Goal: Navigation & Orientation: Find specific page/section

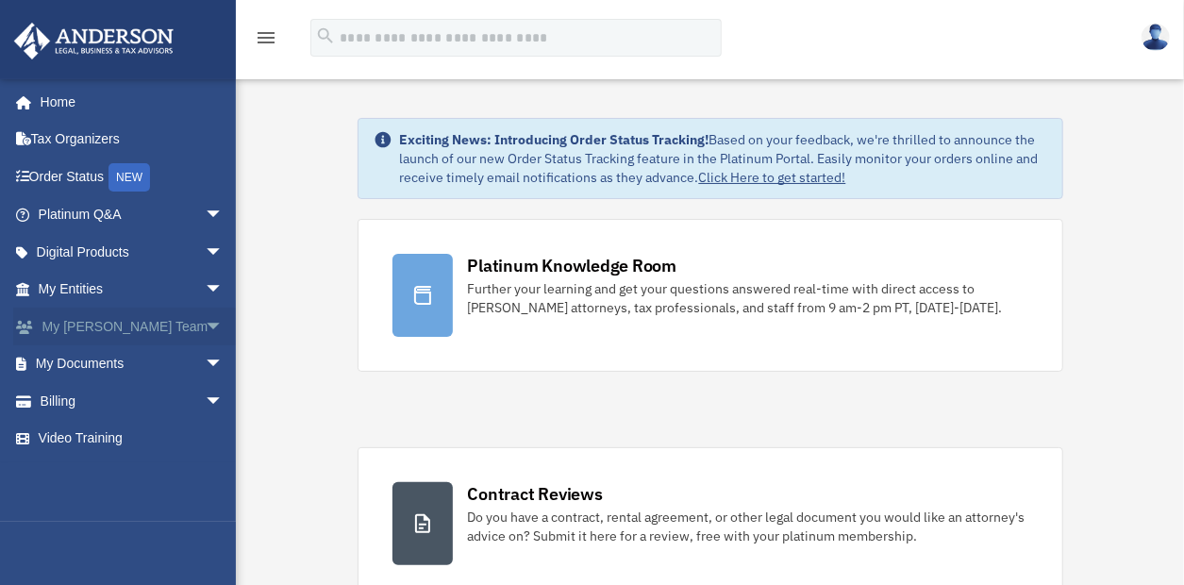
click at [205, 321] on span "arrow_drop_down" at bounding box center [224, 326] width 38 height 39
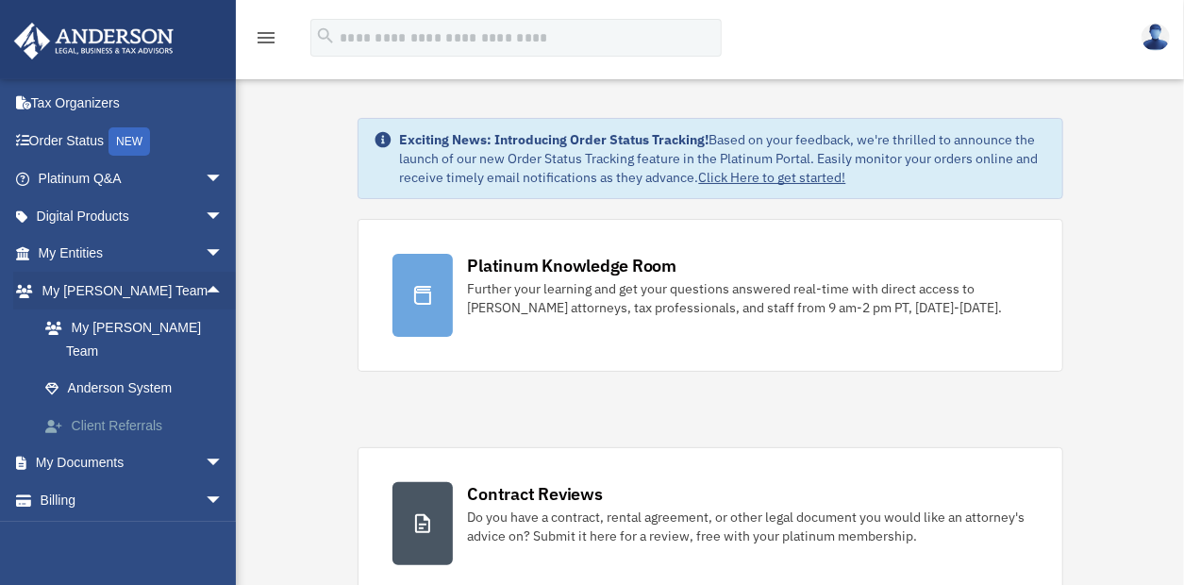
scroll to position [51, 0]
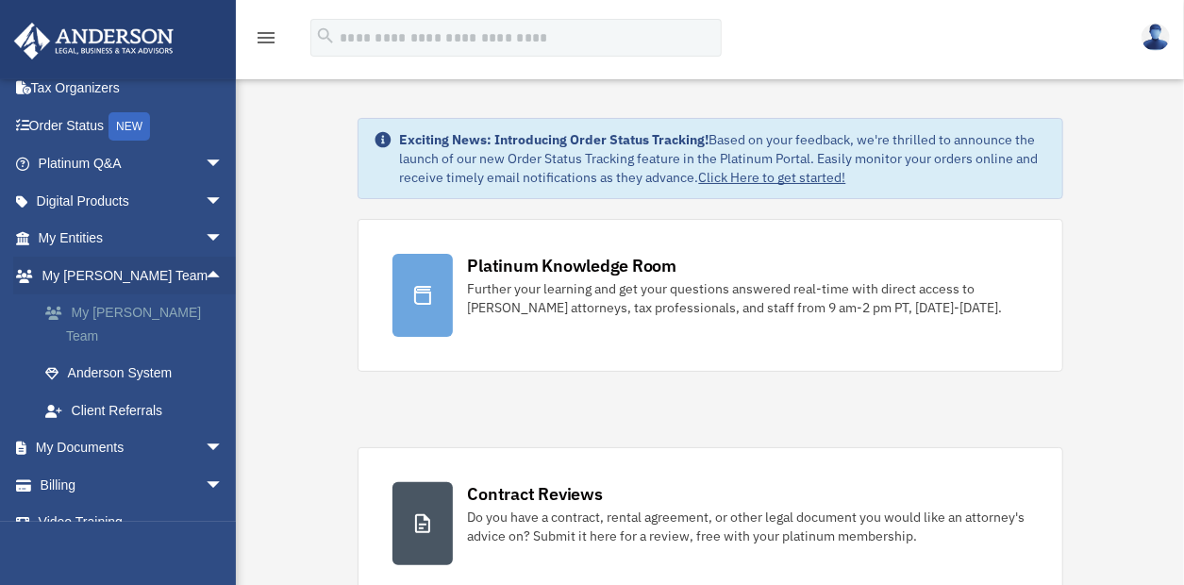
click at [137, 311] on link "My [PERSON_NAME] Team" at bounding box center [138, 324] width 225 height 60
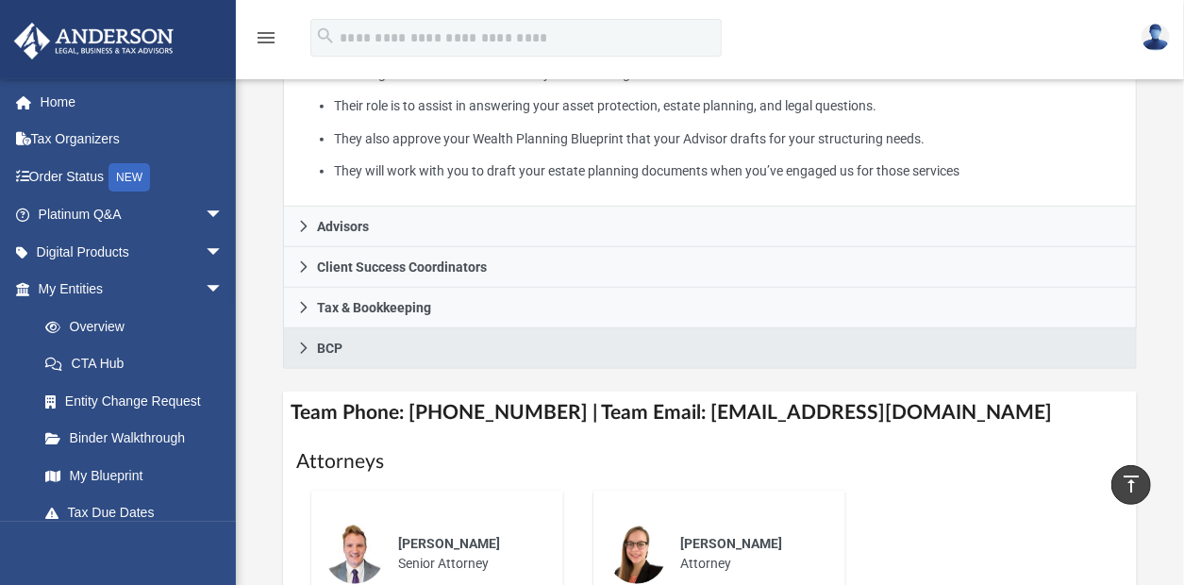
scroll to position [566, 0]
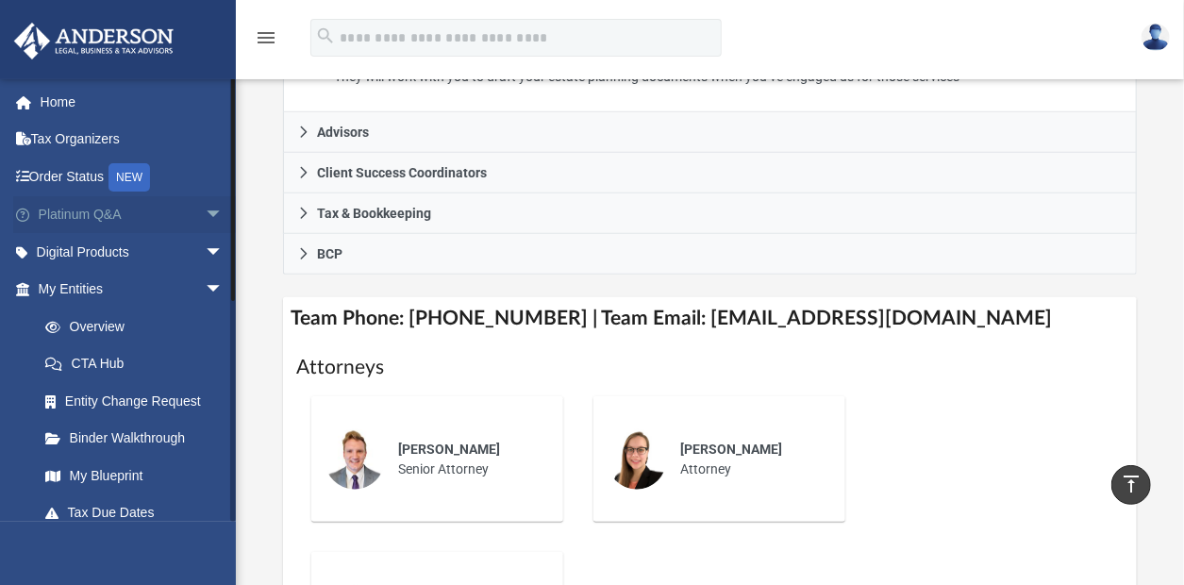
click at [205, 209] on span "arrow_drop_down" at bounding box center [224, 215] width 38 height 39
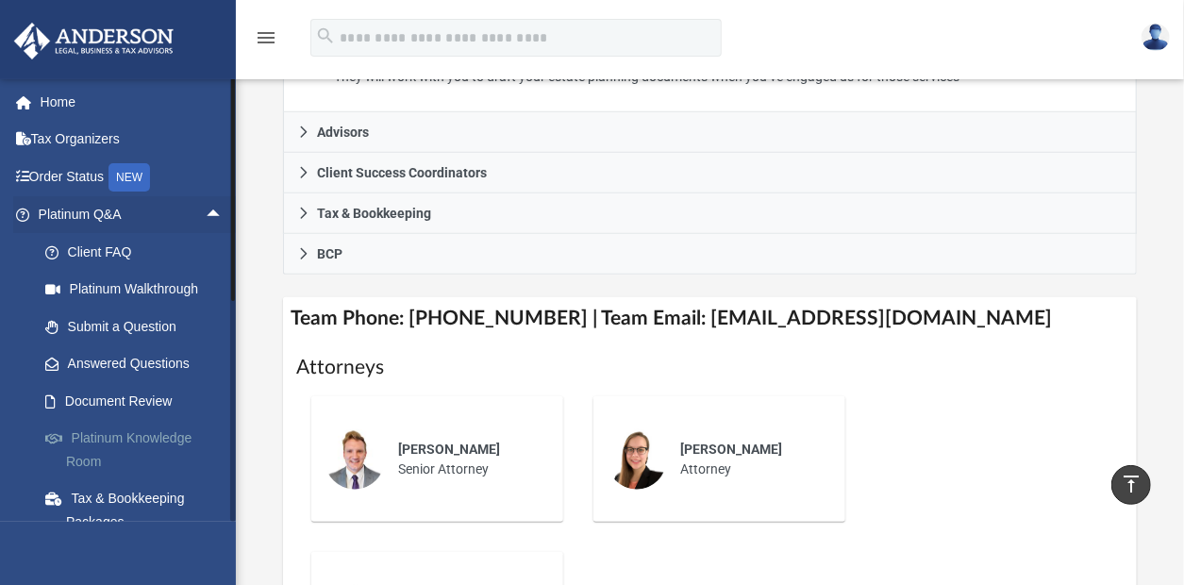
click at [170, 432] on link "Platinum Knowledge Room" at bounding box center [138, 450] width 225 height 60
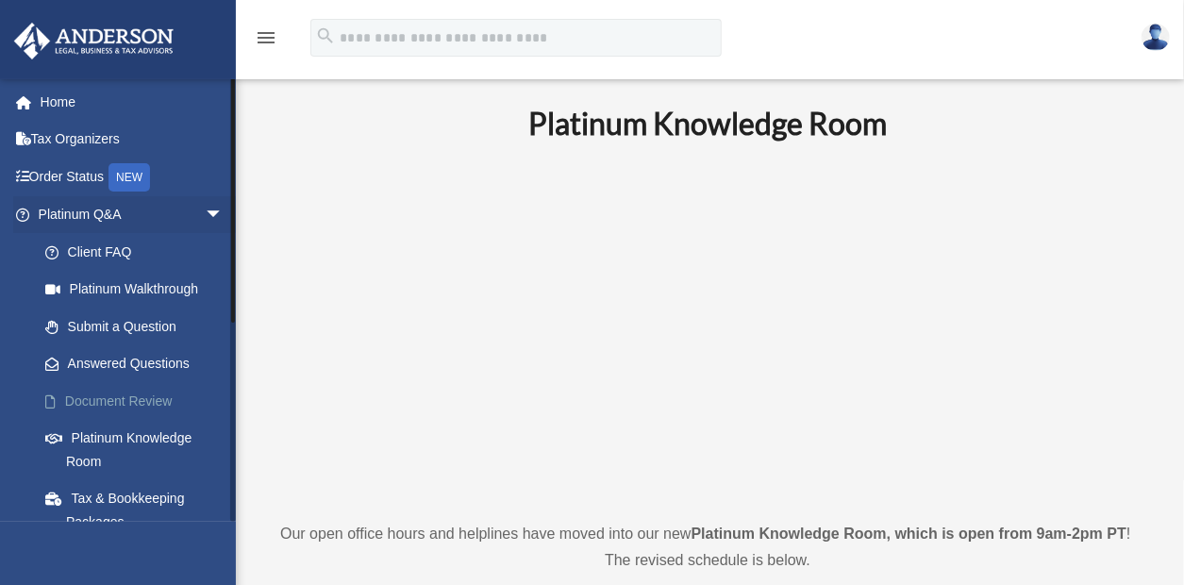
click at [85, 394] on link "Document Review" at bounding box center [138, 401] width 225 height 38
click at [134, 394] on link "Document Review" at bounding box center [138, 401] width 225 height 38
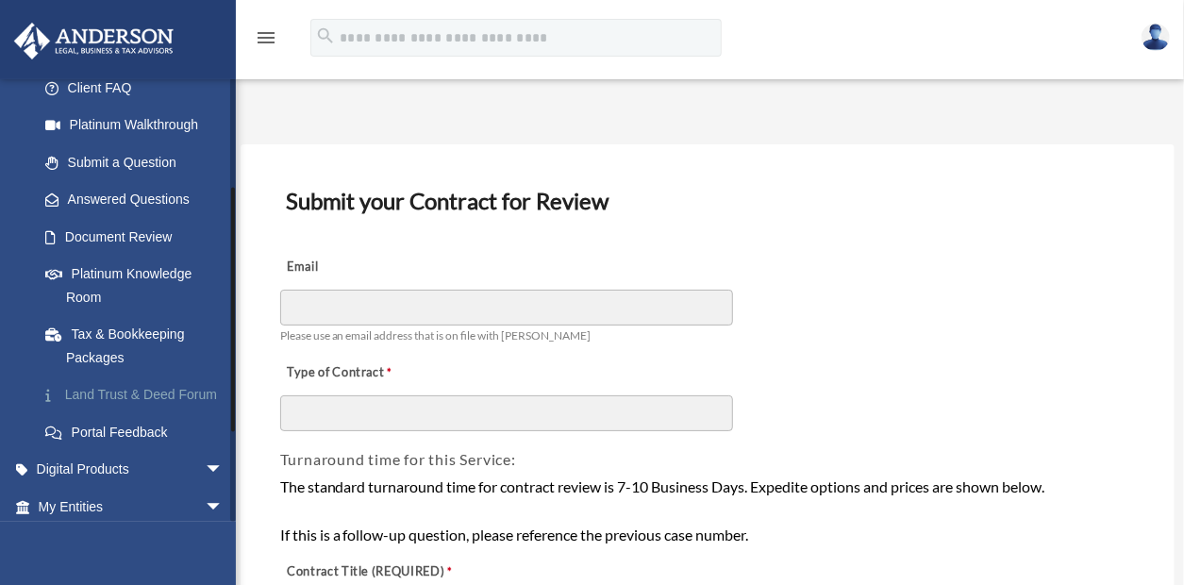
scroll to position [189, 0]
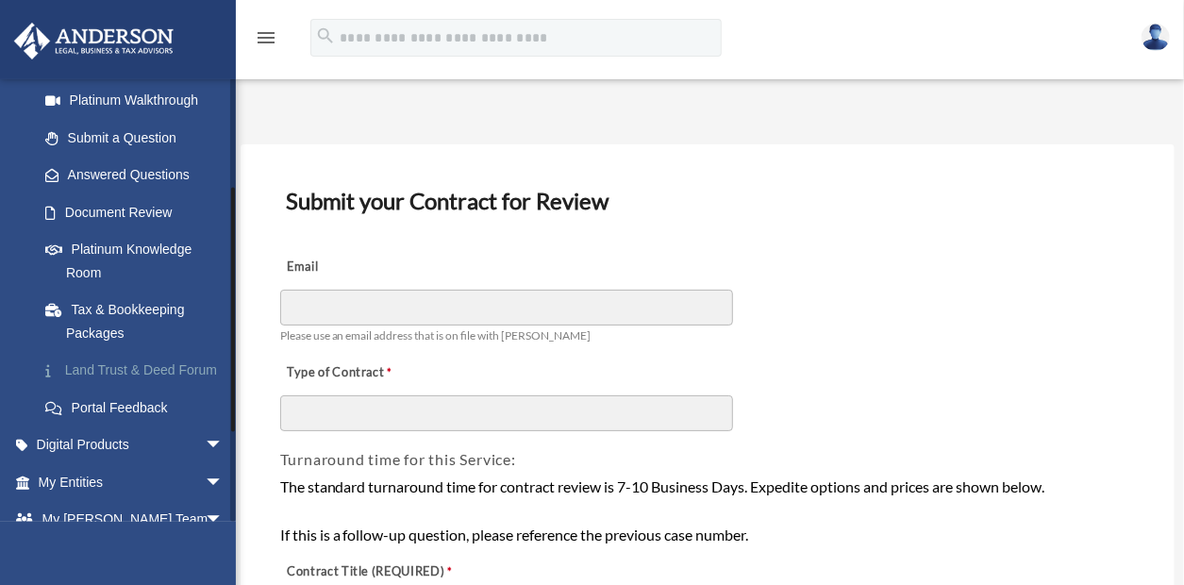
click at [149, 366] on link "Land Trust & Deed Forum" at bounding box center [138, 371] width 225 height 38
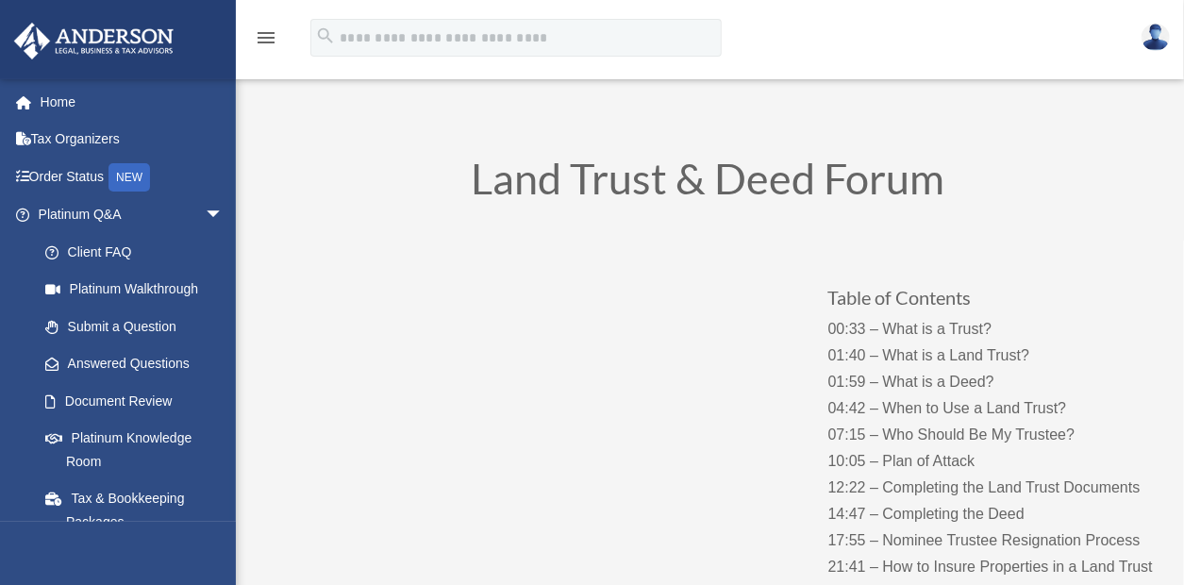
scroll to position [94, 0]
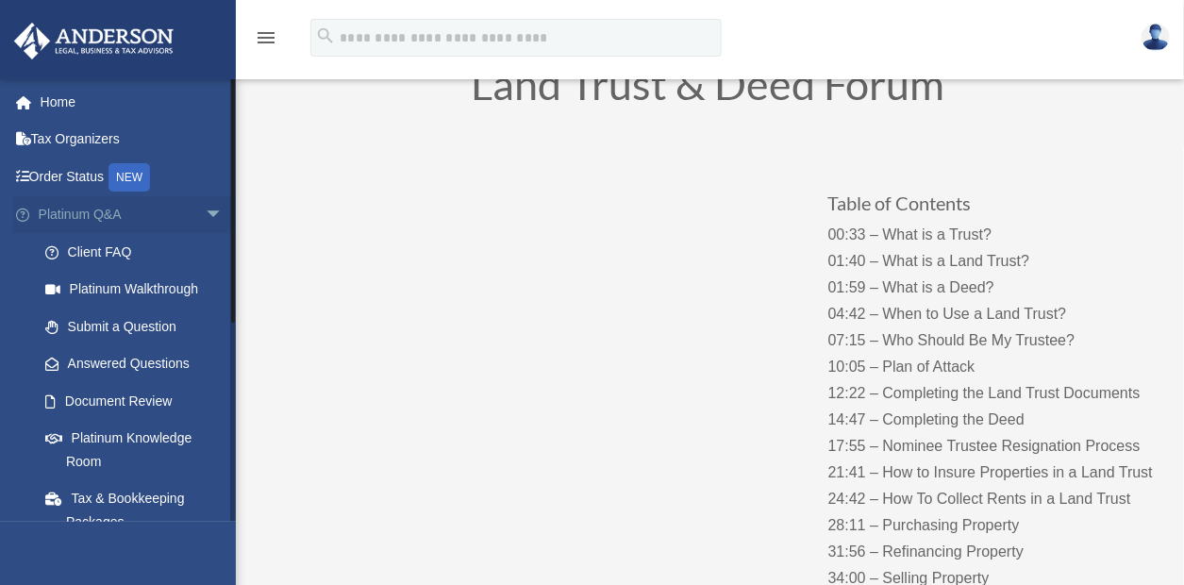
click at [205, 210] on span "arrow_drop_down" at bounding box center [224, 215] width 38 height 39
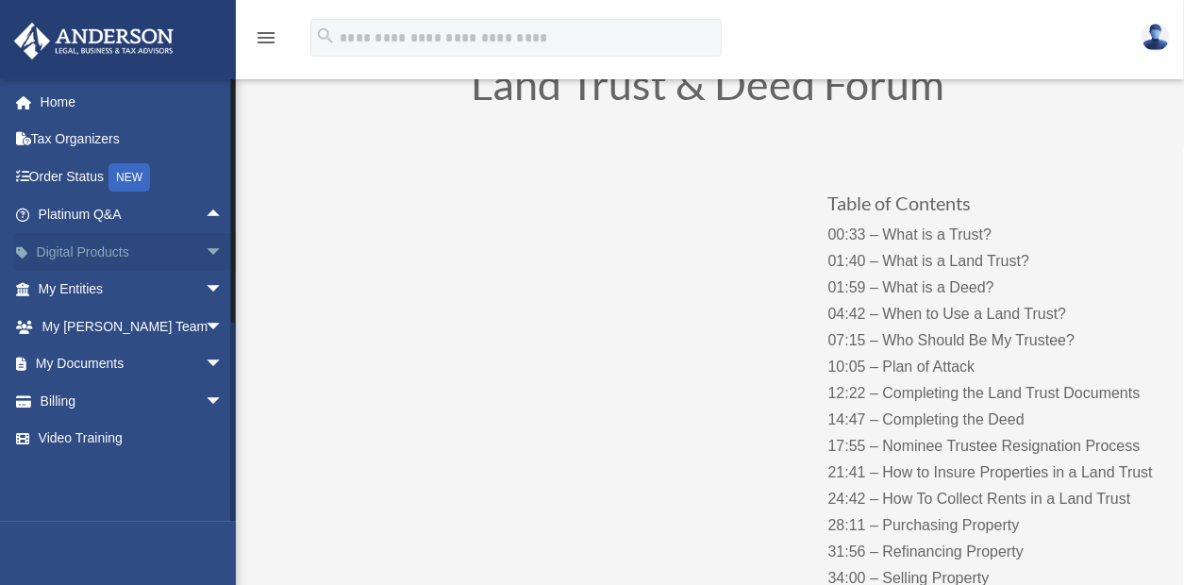
click at [205, 249] on span "arrow_drop_down" at bounding box center [224, 252] width 38 height 39
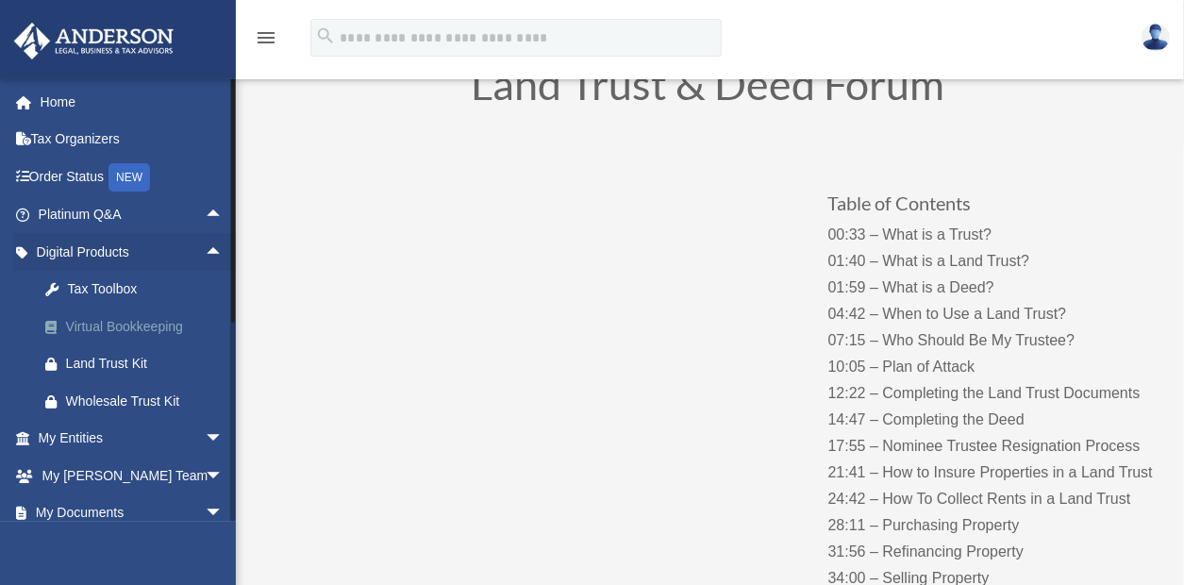
click at [179, 321] on div "Virtual Bookkeeping" at bounding box center [147, 327] width 162 height 24
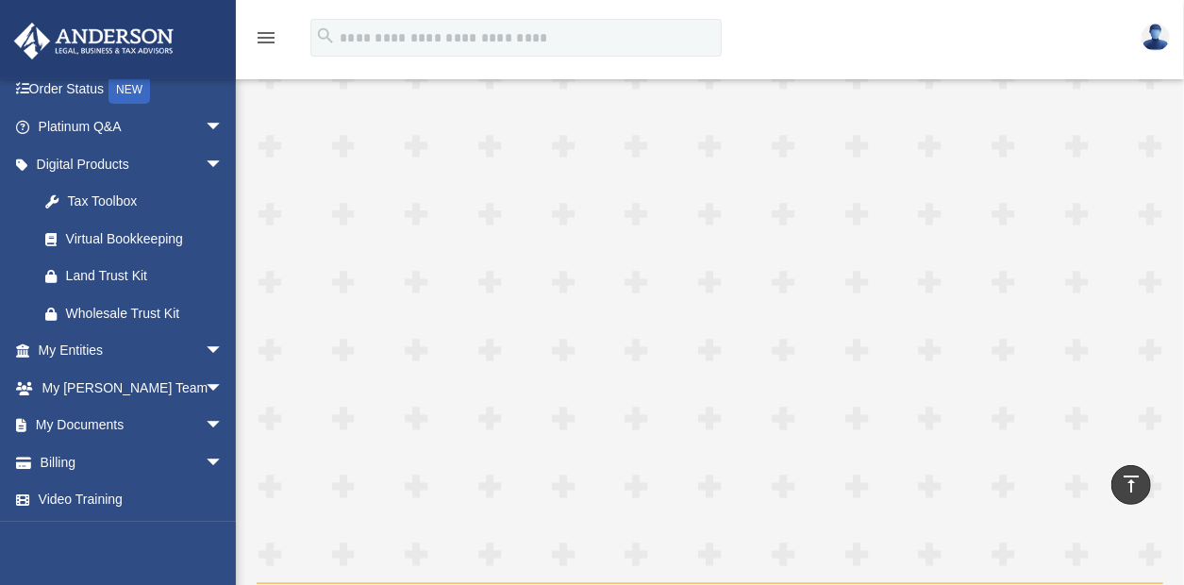
scroll to position [849, 0]
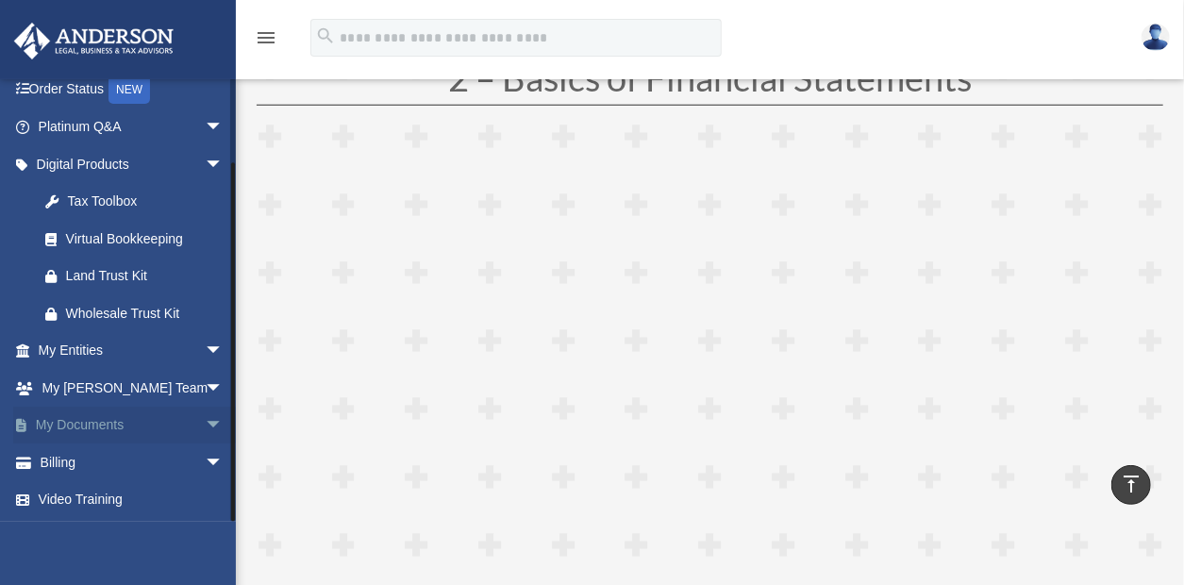
click at [205, 418] on span "arrow_drop_down" at bounding box center [224, 425] width 38 height 39
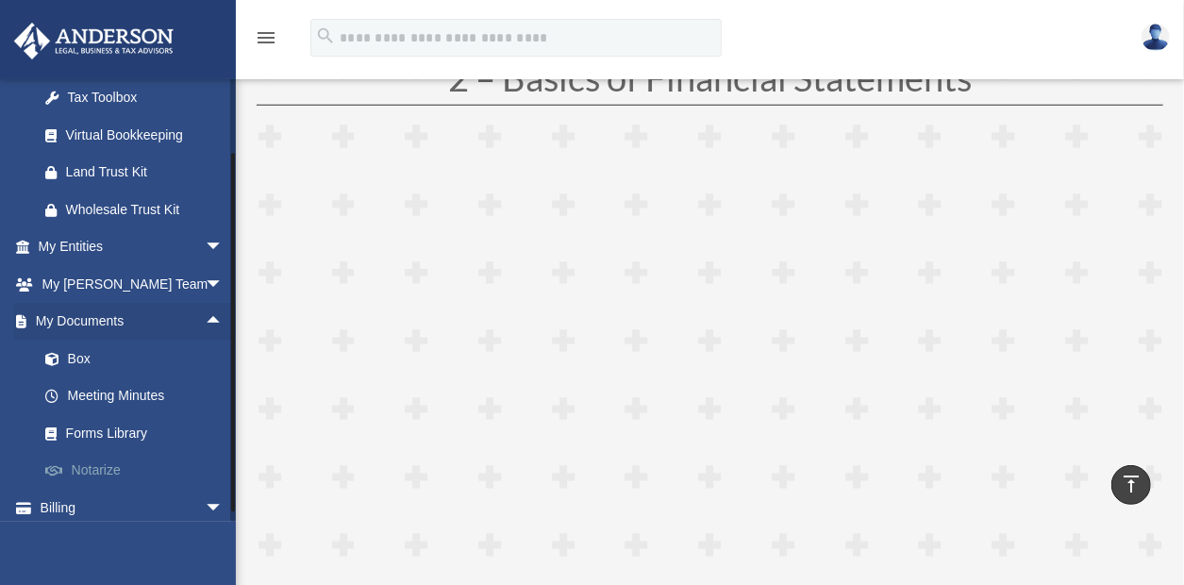
scroll to position [237, 0]
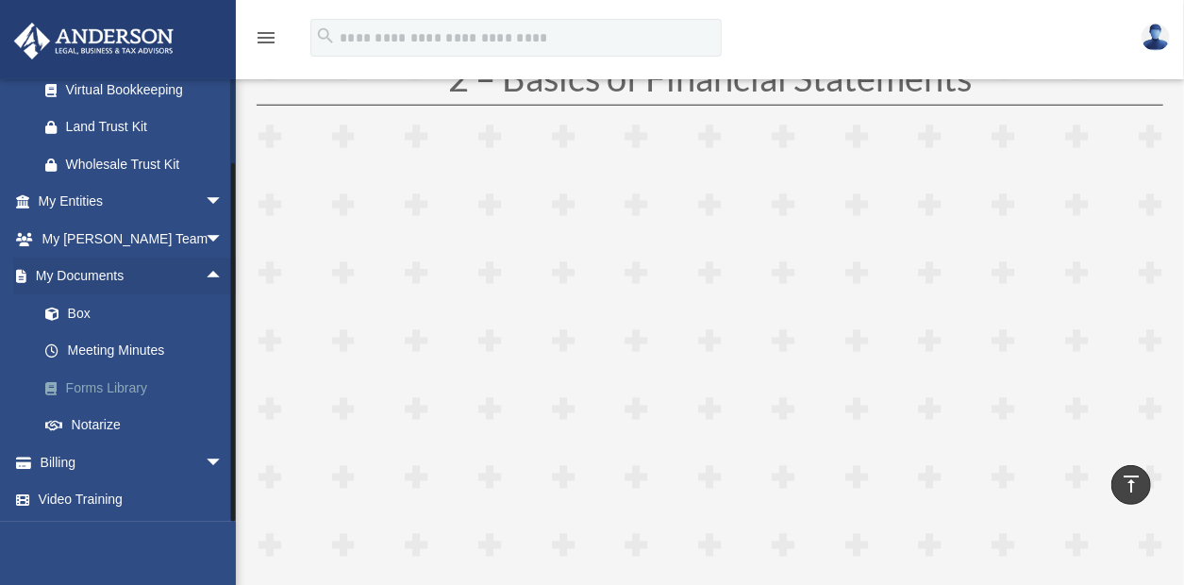
click at [141, 382] on link "Forms Library" at bounding box center [138, 388] width 225 height 38
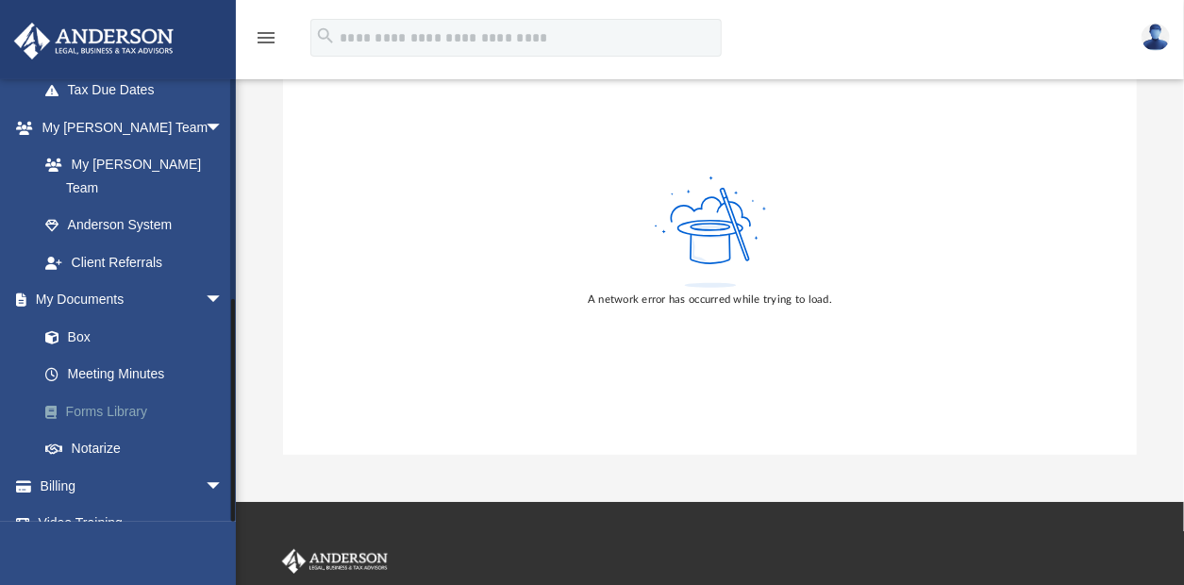
scroll to position [283, 0]
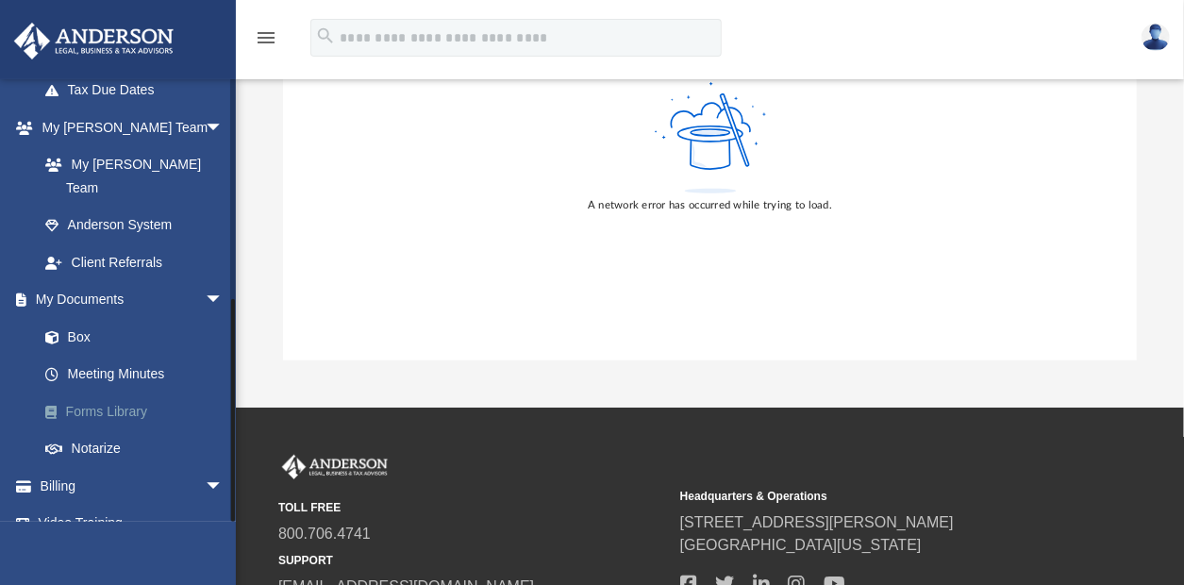
click at [136, 392] on link "Forms Library" at bounding box center [138, 411] width 225 height 38
click at [134, 392] on link "Forms Library" at bounding box center [138, 411] width 225 height 38
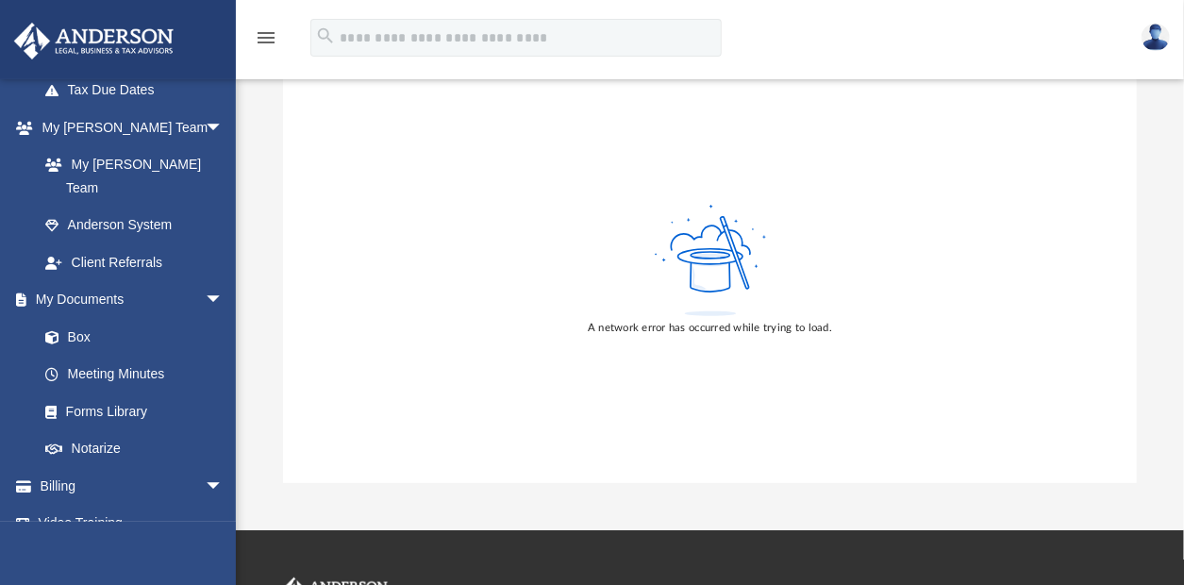
scroll to position [0, 0]
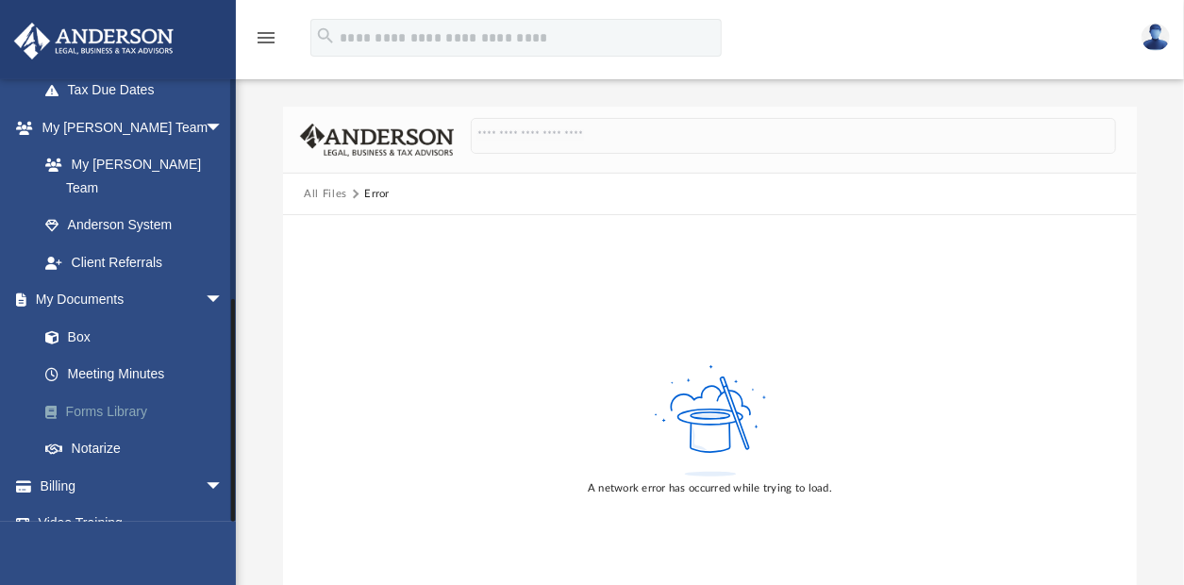
click at [134, 392] on link "Forms Library" at bounding box center [138, 411] width 225 height 38
click at [126, 392] on link "Forms Library" at bounding box center [138, 411] width 225 height 38
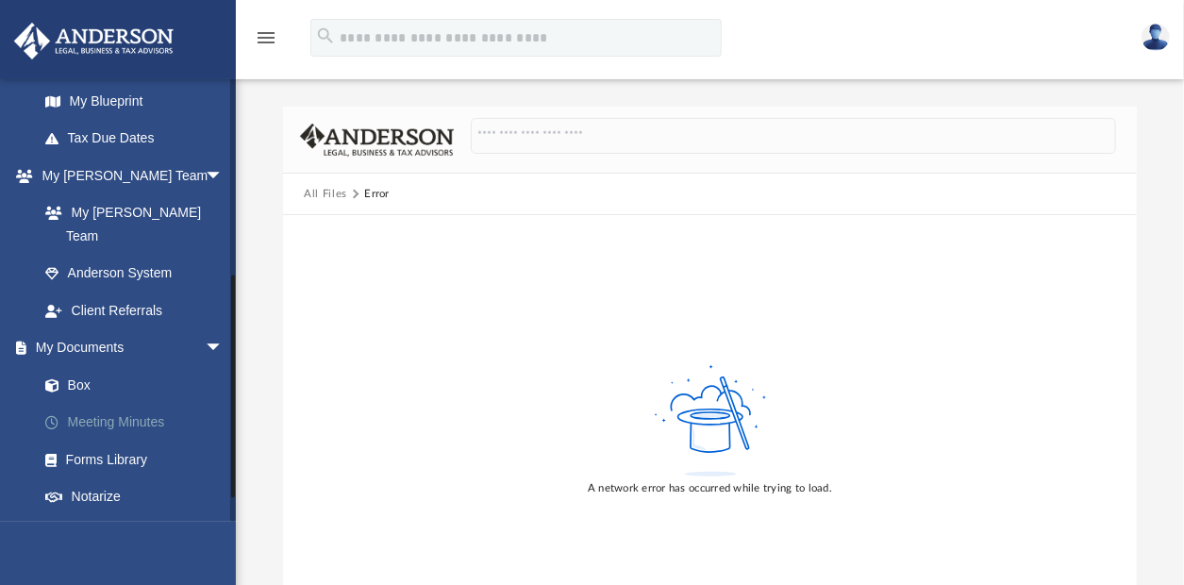
scroll to position [377, 0]
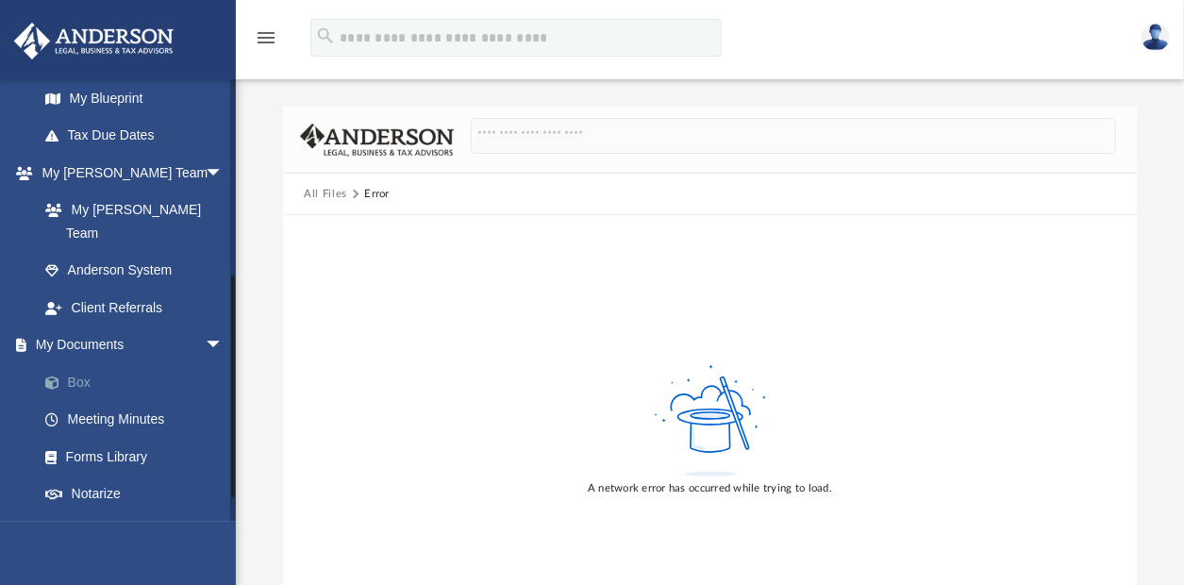
click at [92, 363] on link "Box" at bounding box center [138, 382] width 225 height 38
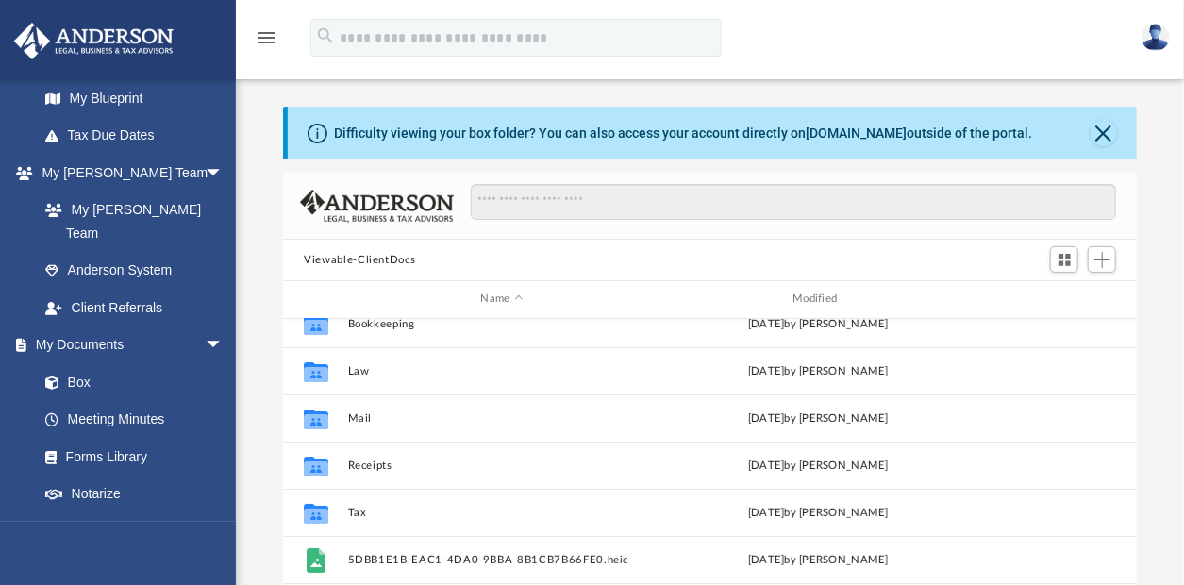
scroll to position [94, 0]
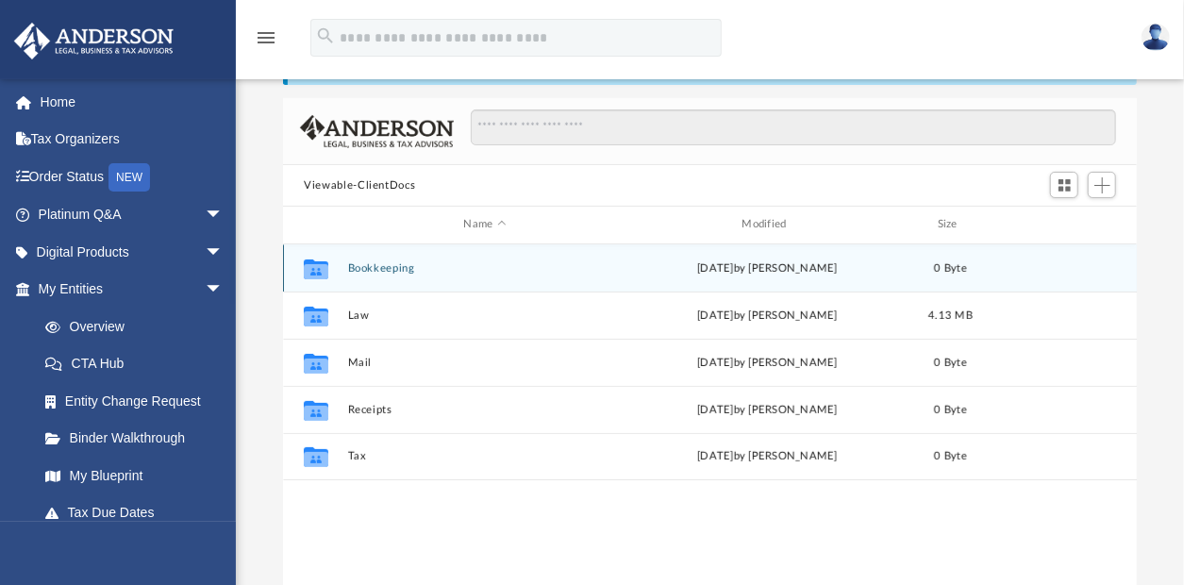
scroll to position [413, 837]
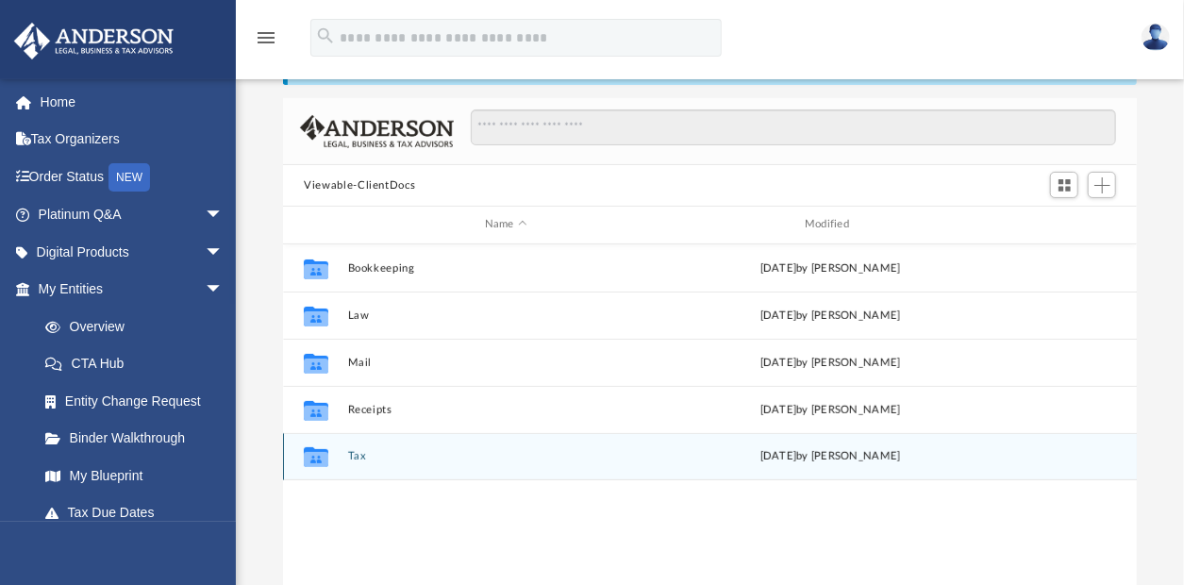
click at [330, 452] on icon "Collaborated Folder" at bounding box center [316, 456] width 30 height 30
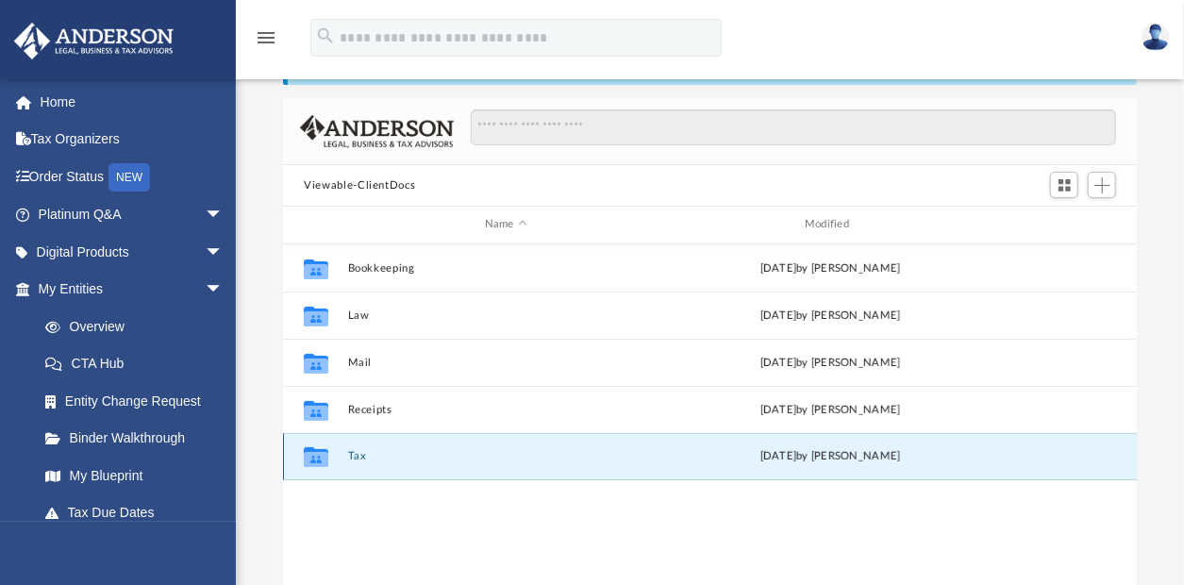
click at [328, 451] on icon "Collaborated Folder" at bounding box center [316, 456] width 30 height 30
click at [320, 456] on icon "grid" at bounding box center [316, 459] width 25 height 15
click at [320, 456] on icon "grid" at bounding box center [316, 457] width 25 height 20
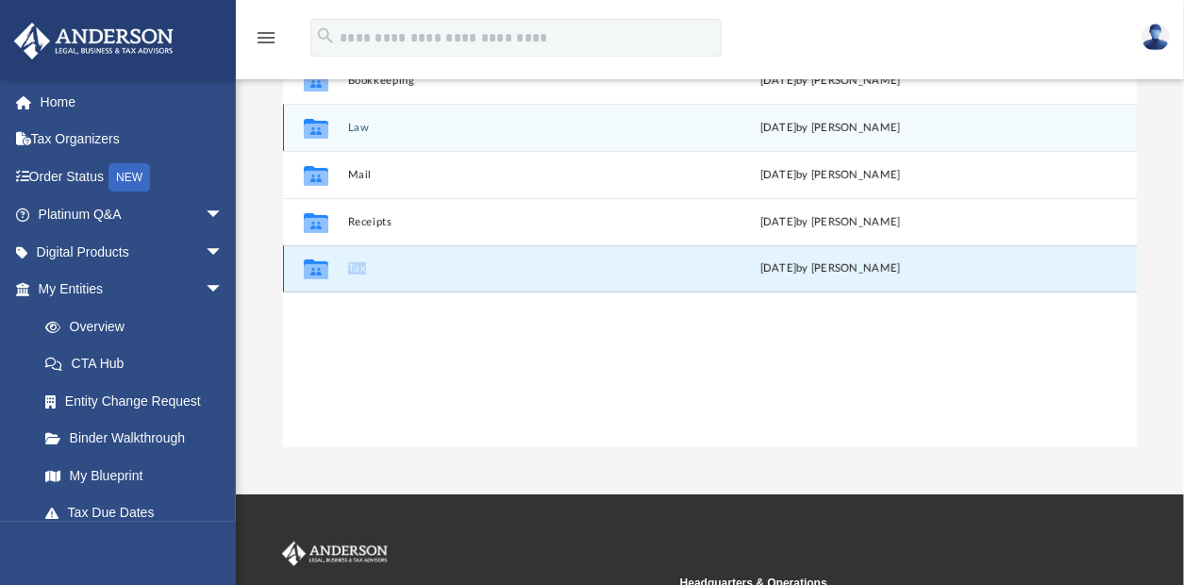
scroll to position [263, 0]
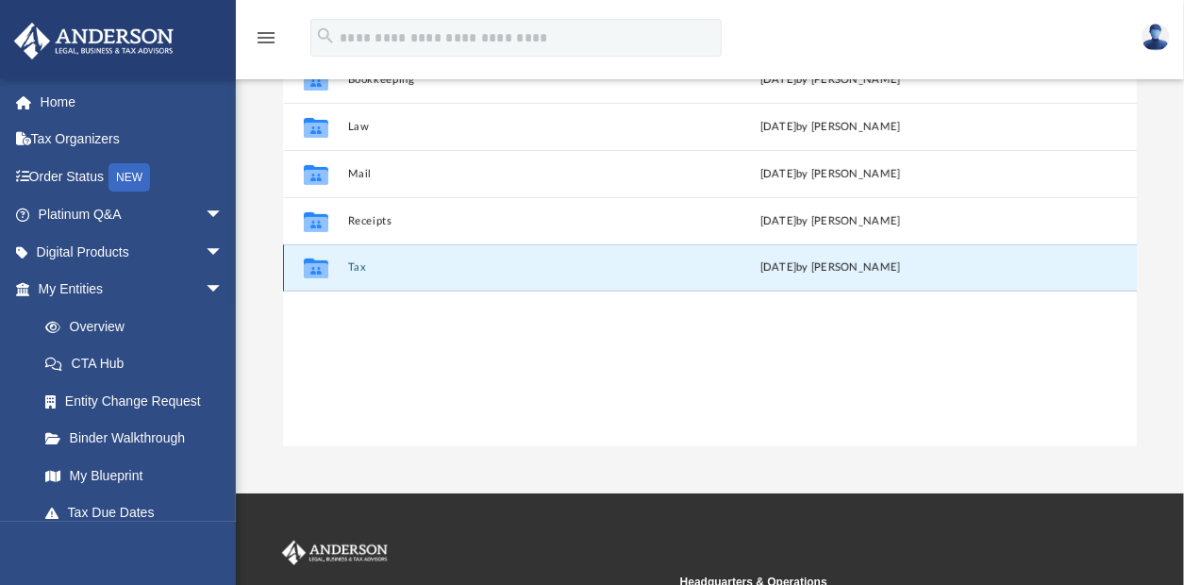
click at [319, 264] on icon "grid" at bounding box center [316, 270] width 25 height 15
click at [319, 263] on icon "grid" at bounding box center [316, 270] width 25 height 15
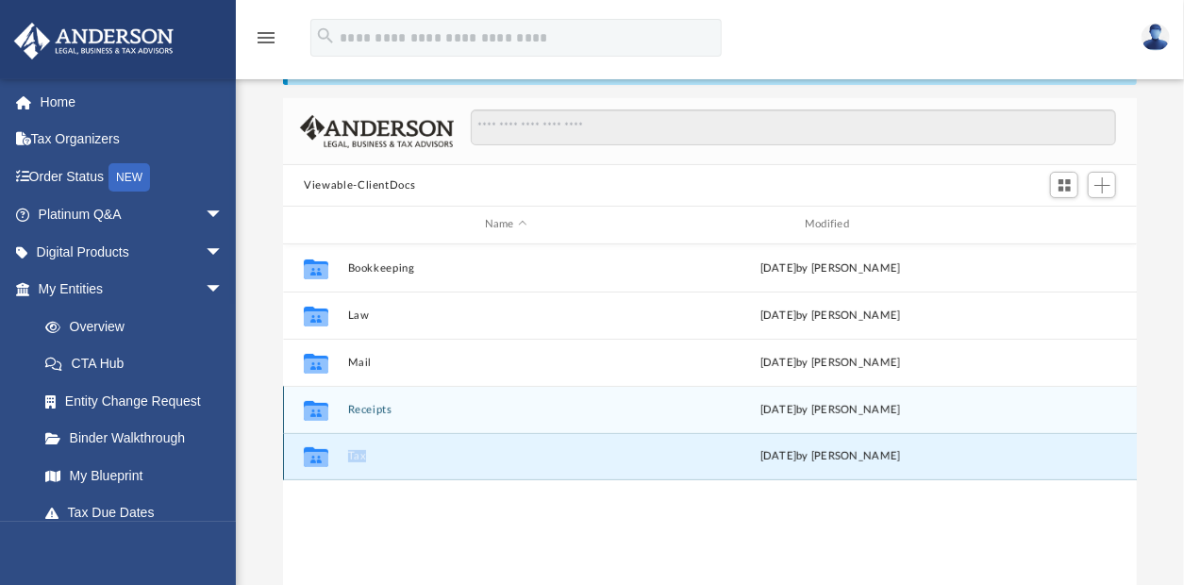
scroll to position [169, 0]
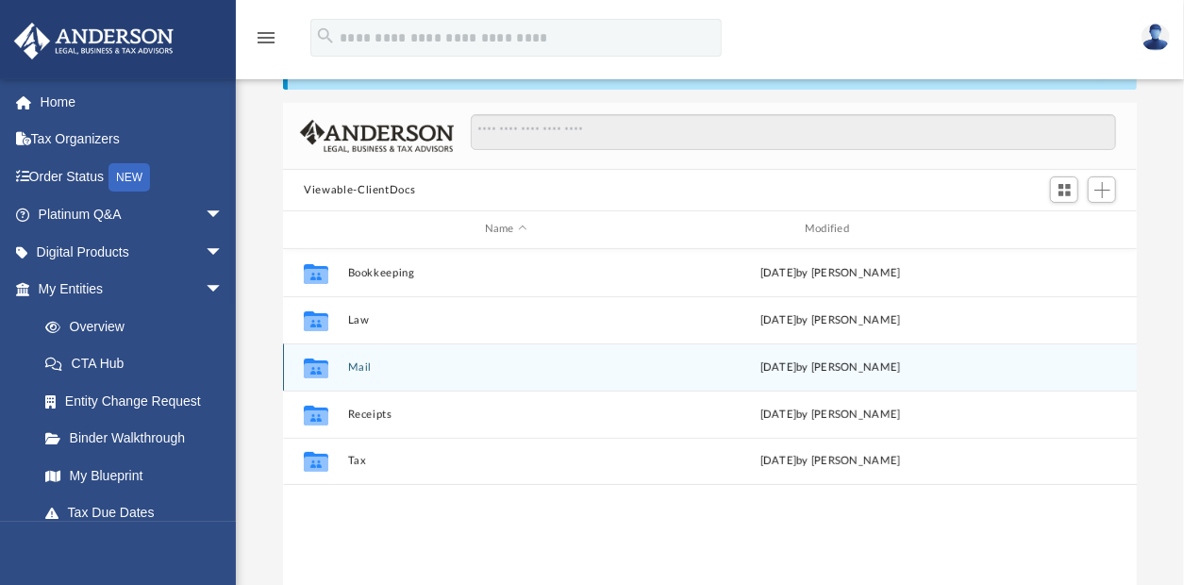
scroll to position [413, 837]
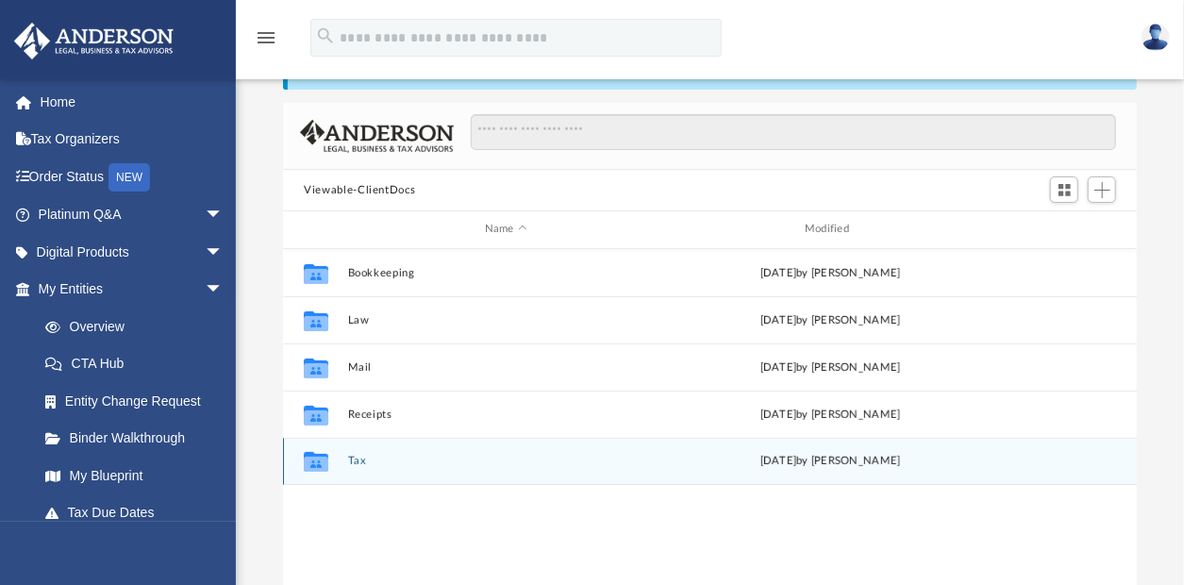
click at [318, 460] on icon "grid" at bounding box center [316, 462] width 25 height 20
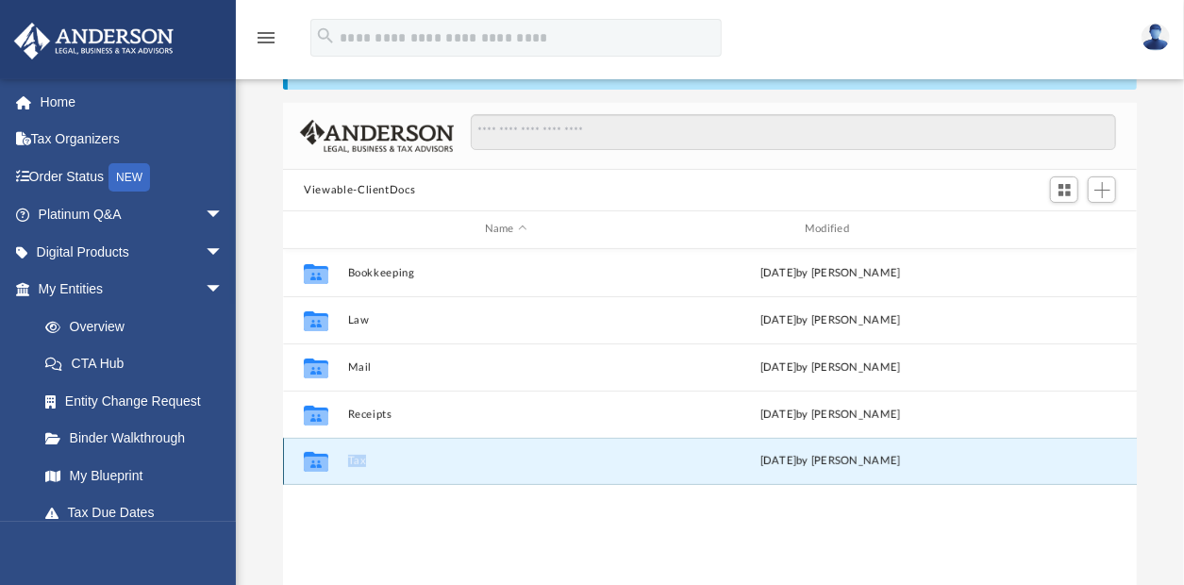
click at [318, 460] on icon "grid" at bounding box center [316, 462] width 25 height 20
click at [409, 460] on button "Tax" at bounding box center [506, 461] width 316 height 12
click at [409, 461] on button "Tax" at bounding box center [506, 461] width 316 height 12
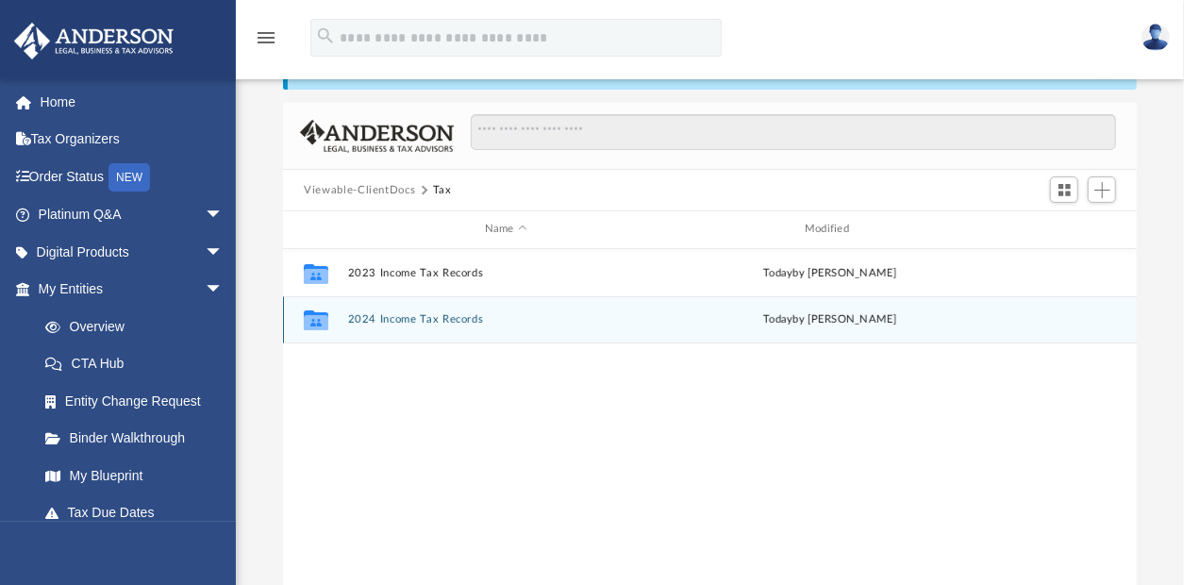
click at [318, 321] on icon "grid" at bounding box center [316, 322] width 25 height 15
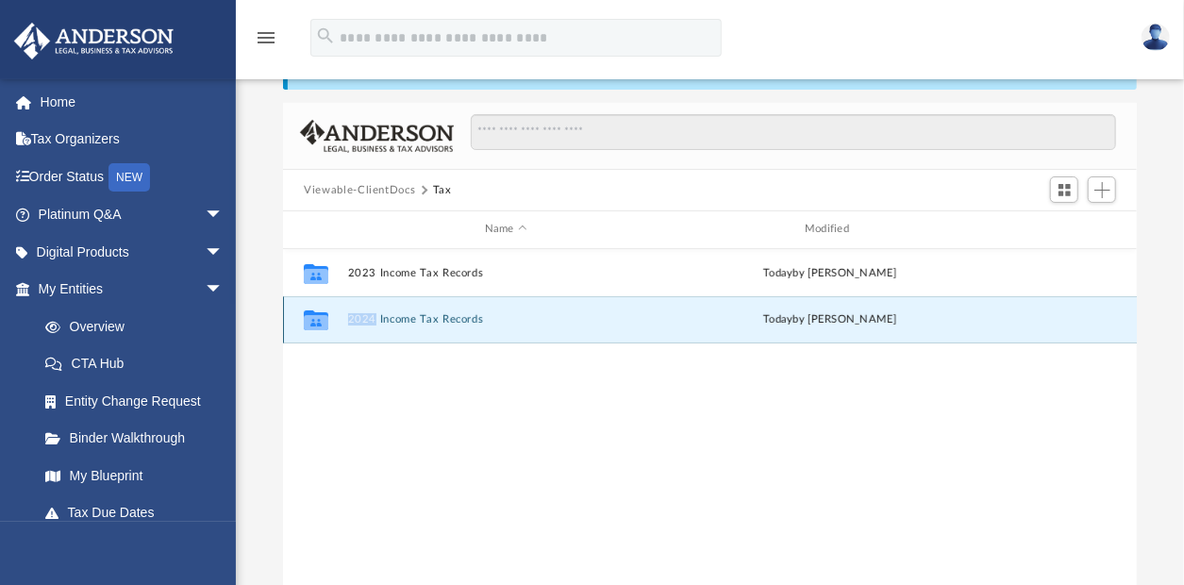
click at [319, 321] on icon "grid" at bounding box center [316, 322] width 25 height 15
click at [318, 319] on g "grid" at bounding box center [316, 320] width 25 height 20
click at [320, 320] on icon "grid" at bounding box center [316, 320] width 25 height 20
click at [321, 321] on g "grid" at bounding box center [316, 320] width 25 height 20
click at [316, 317] on icon "grid" at bounding box center [316, 322] width 25 height 15
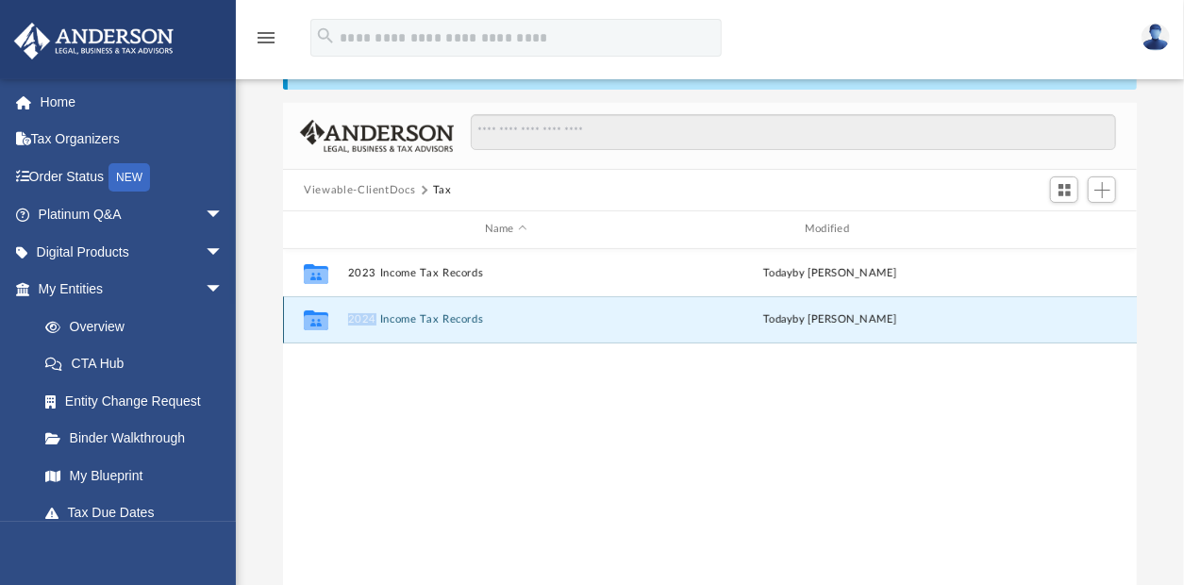
click at [317, 317] on icon "grid" at bounding box center [316, 322] width 25 height 15
click at [314, 316] on icon "grid" at bounding box center [316, 322] width 25 height 15
click at [313, 316] on icon "grid" at bounding box center [316, 322] width 25 height 15
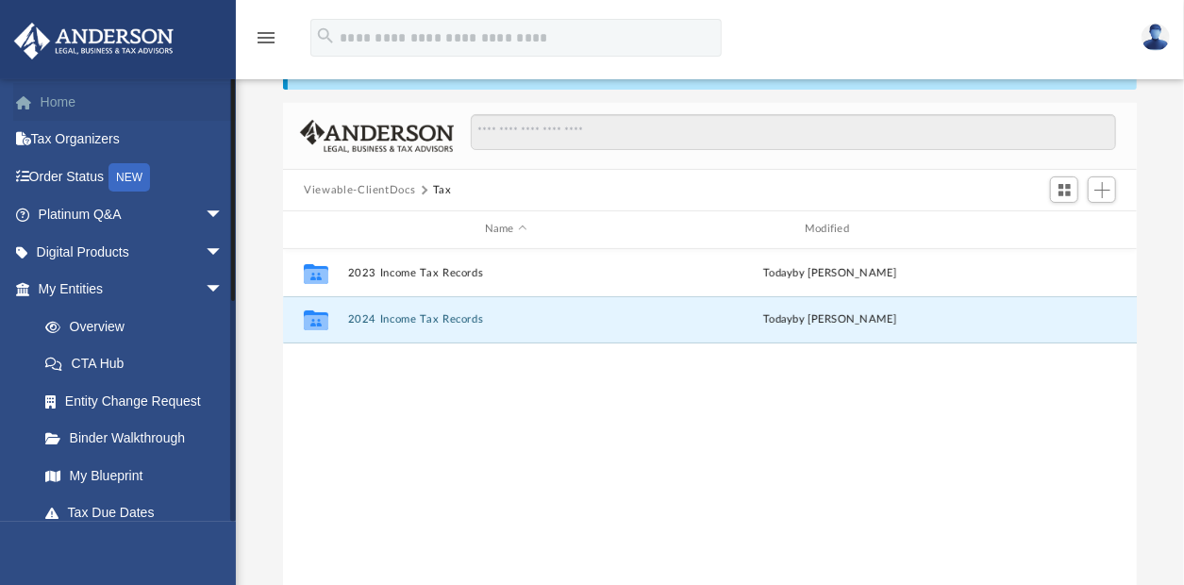
click at [69, 98] on link "Home" at bounding box center [132, 102] width 239 height 38
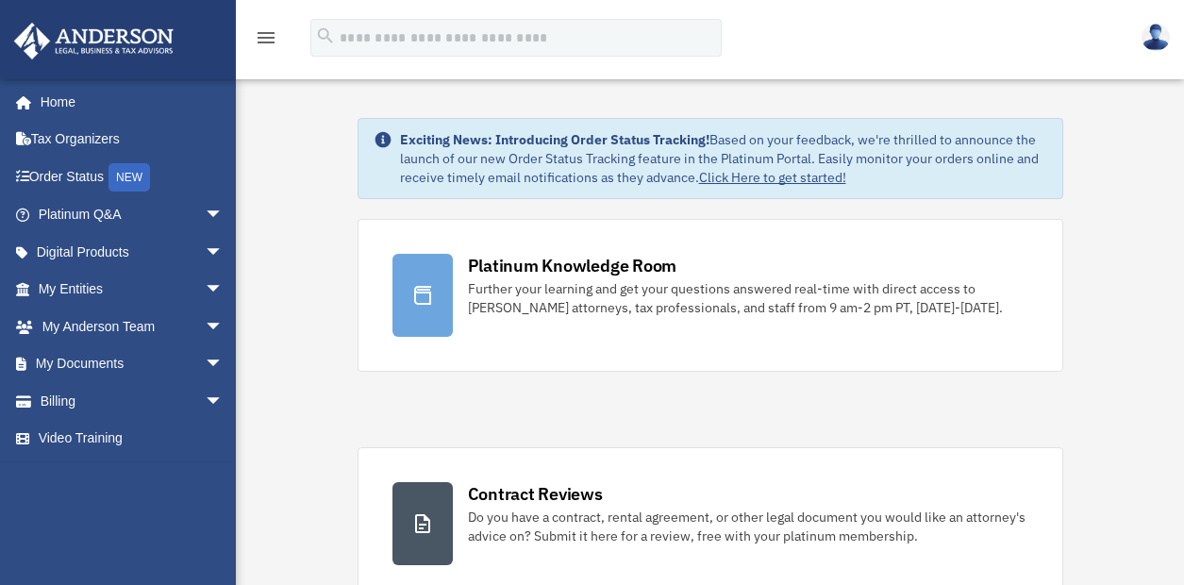
click at [72, 93] on link "Home" at bounding box center [127, 102] width 229 height 38
click at [205, 207] on span "arrow_drop_down" at bounding box center [224, 215] width 38 height 39
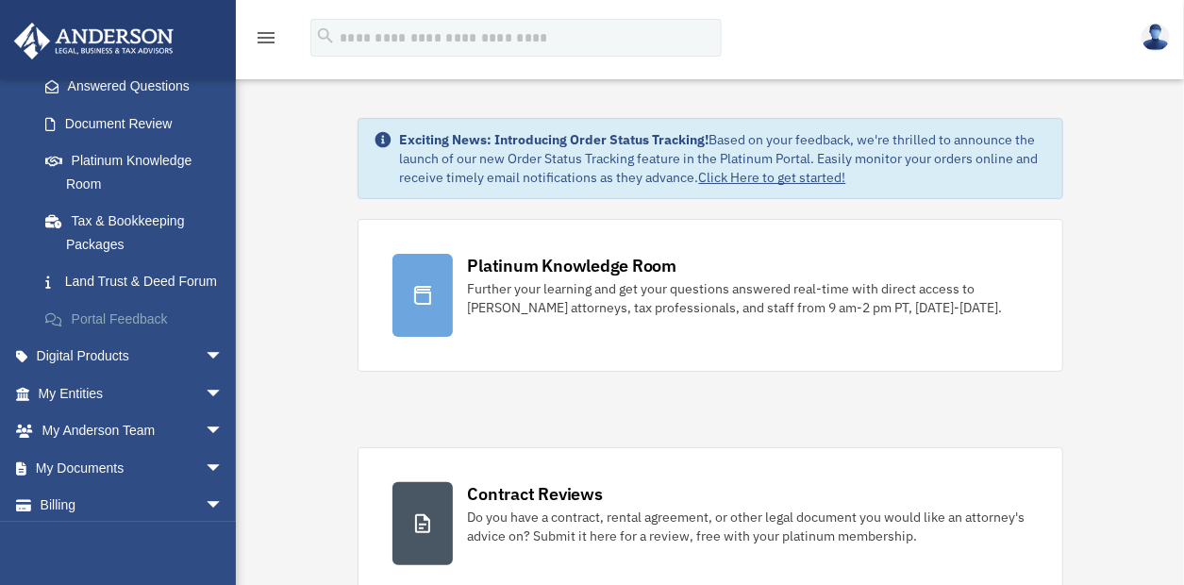
scroll to position [283, 0]
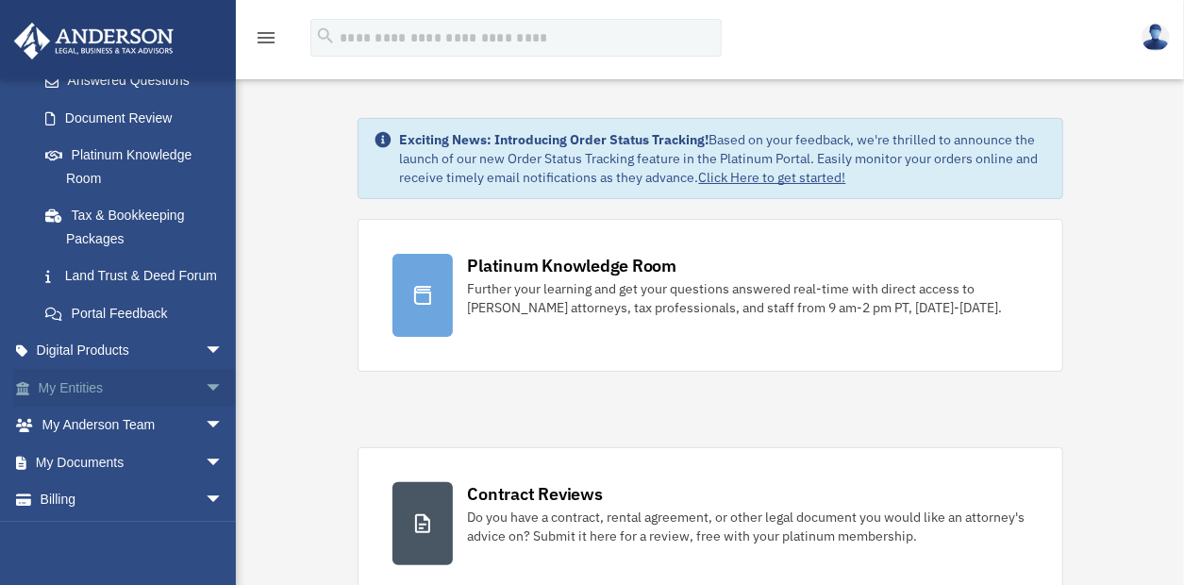
click at [205, 407] on span "arrow_drop_down" at bounding box center [224, 388] width 38 height 39
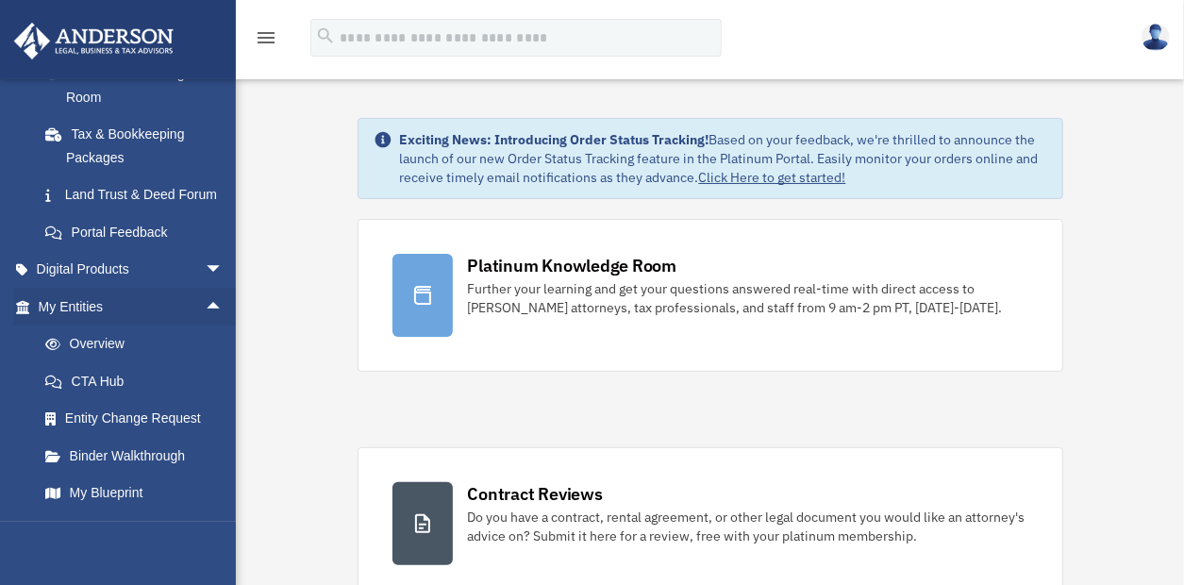
scroll to position [566, 0]
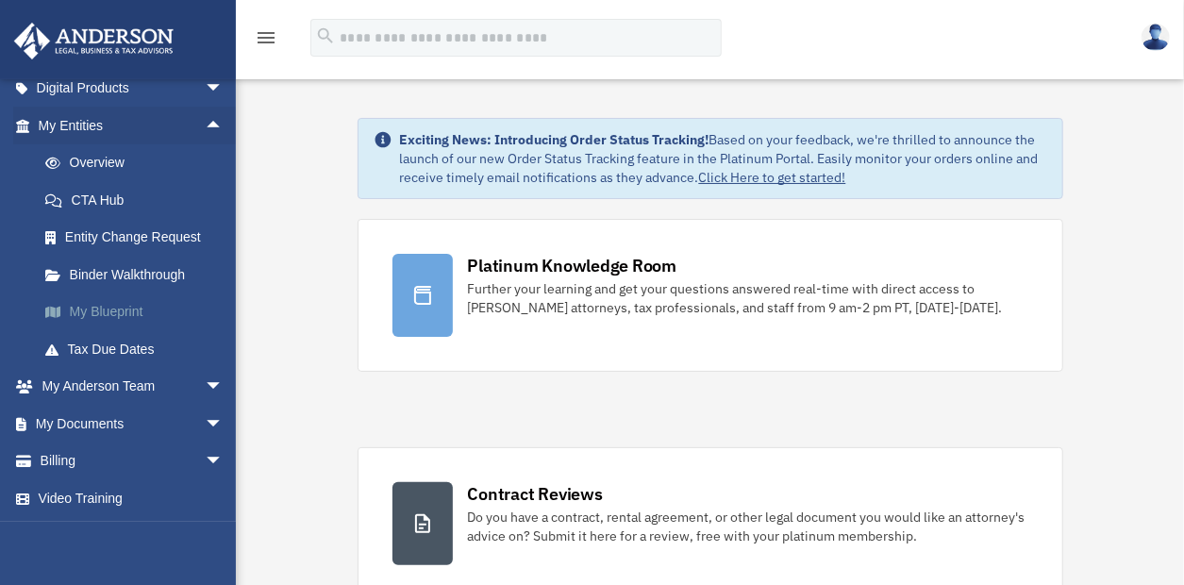
click at [141, 307] on link "My Blueprint" at bounding box center [138, 312] width 225 height 38
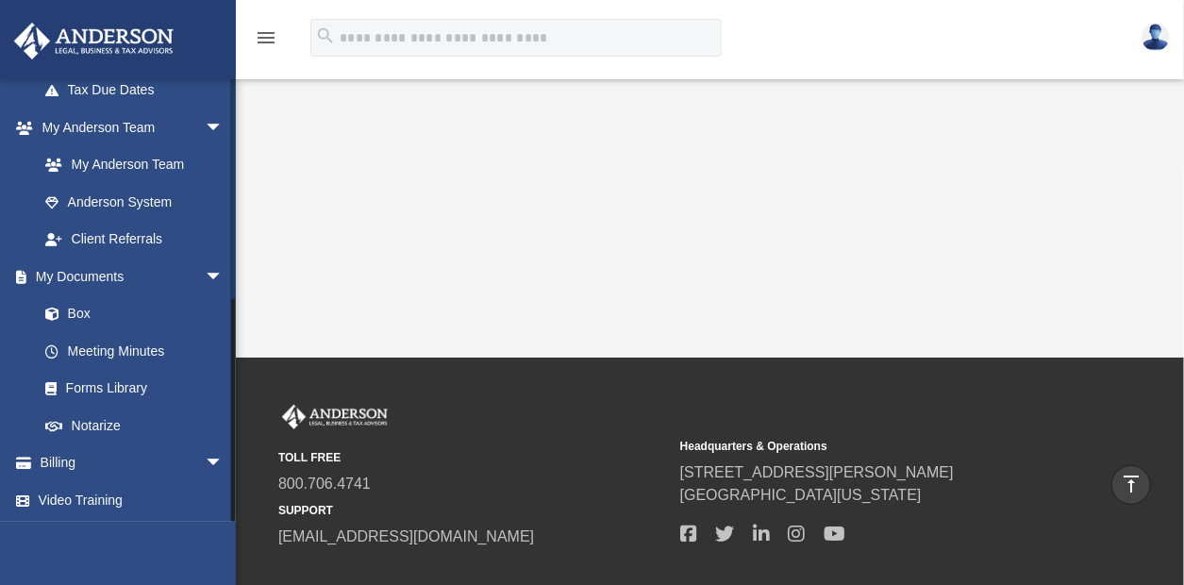
scroll to position [566, 0]
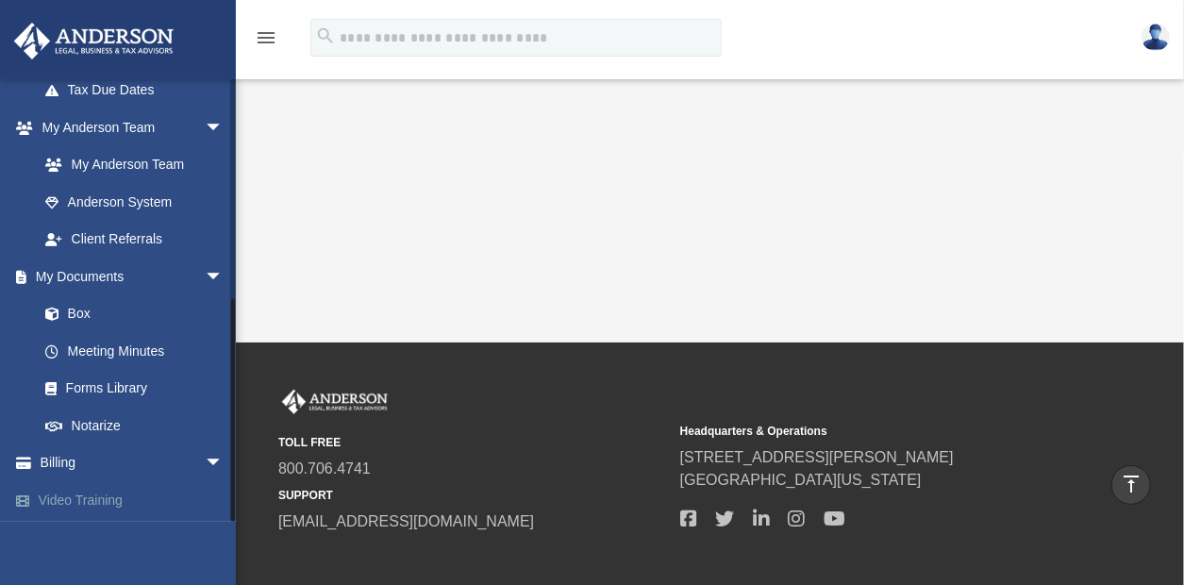
click at [103, 492] on link "Video Training" at bounding box center [132, 500] width 239 height 38
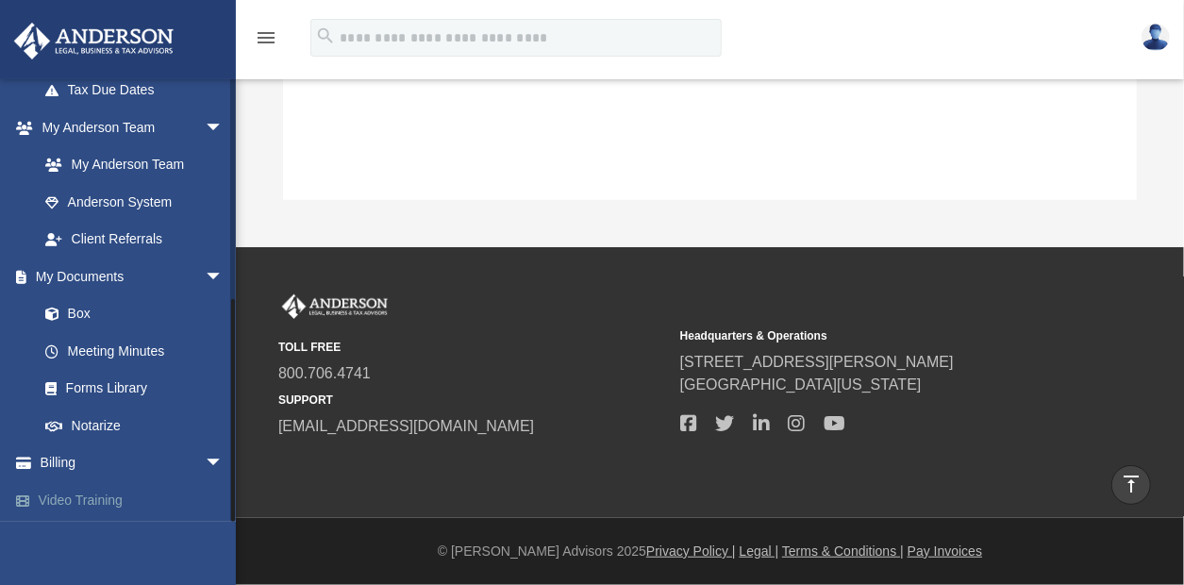
scroll to position [443, 0]
click at [53, 492] on link "Video Training" at bounding box center [132, 500] width 239 height 38
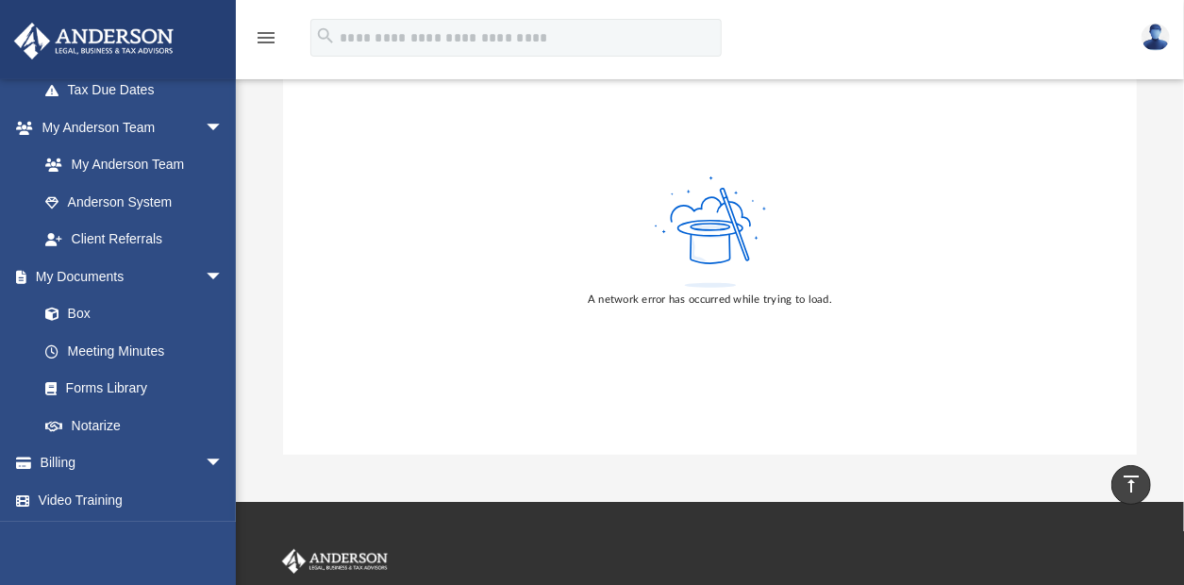
scroll to position [0, 0]
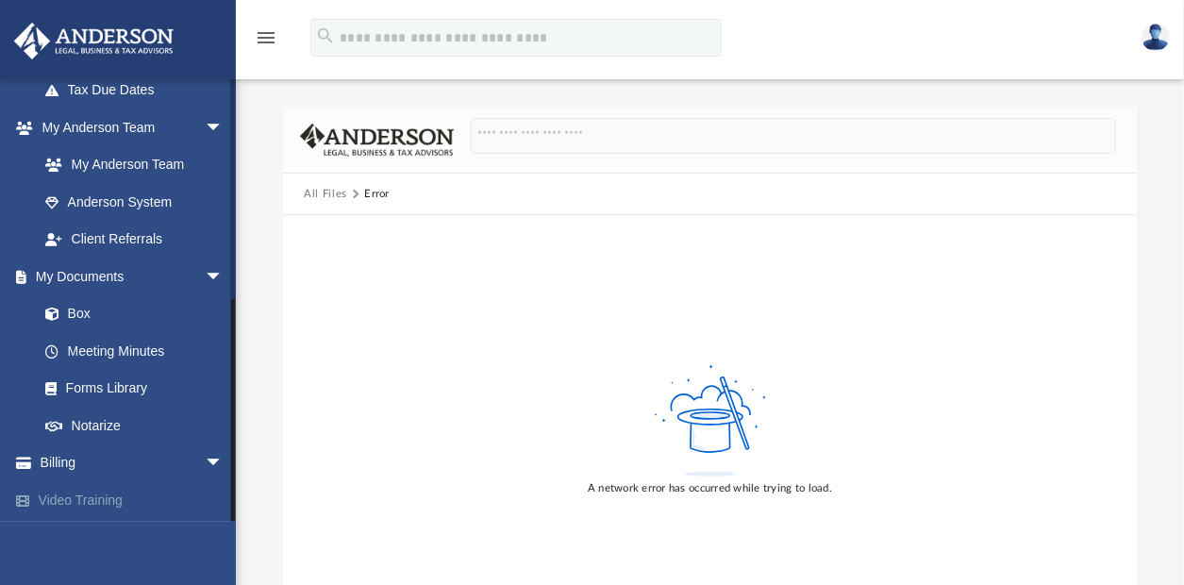
click at [113, 495] on link "Video Training" at bounding box center [132, 500] width 239 height 38
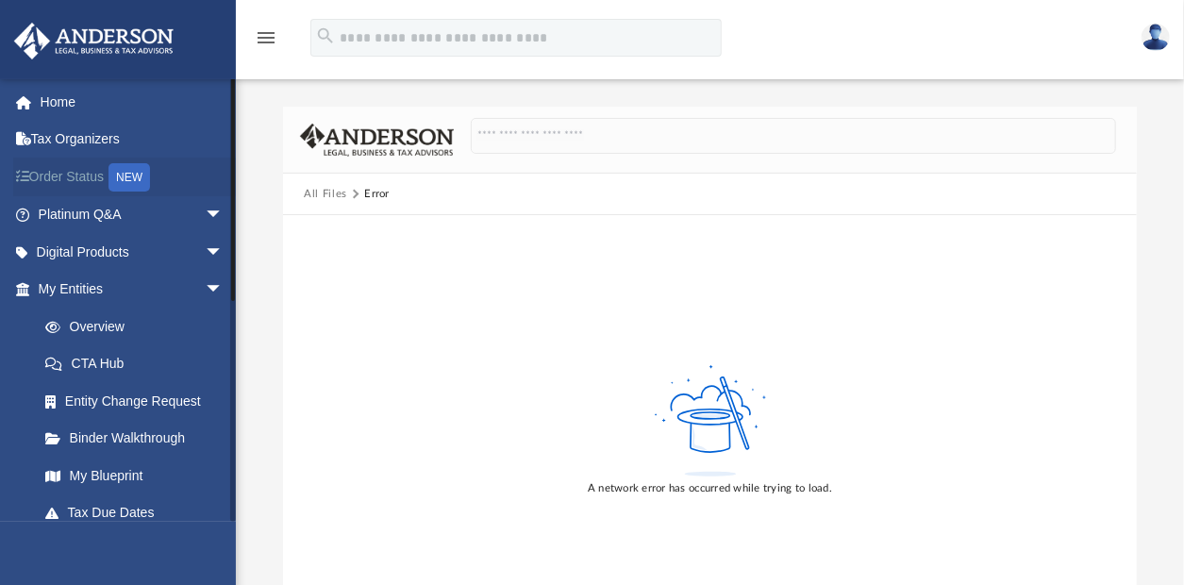
click at [77, 169] on link "Order Status NEW" at bounding box center [132, 176] width 239 height 39
